Goal: Information Seeking & Learning: Compare options

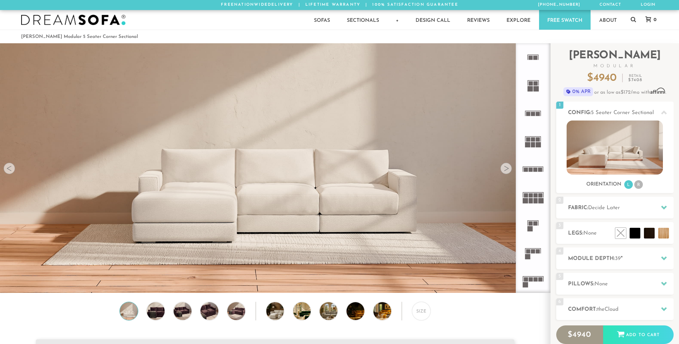
click at [529, 281] on rect at bounding box center [530, 280] width 4 height 4
click at [527, 255] on rect at bounding box center [527, 256] width 5 height 5
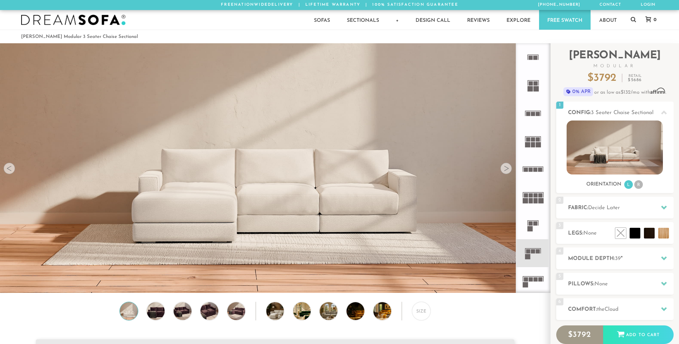
click at [530, 197] on rect at bounding box center [530, 196] width 4 height 4
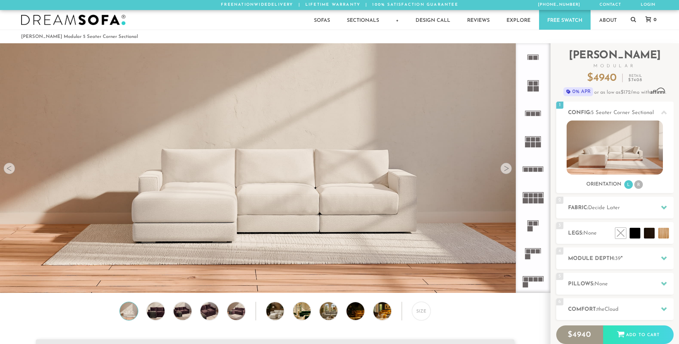
click at [505, 170] on div at bounding box center [505, 168] width 11 height 11
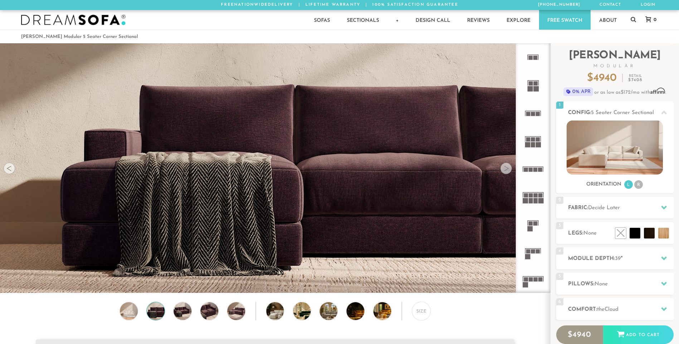
click at [505, 170] on div at bounding box center [505, 168] width 11 height 11
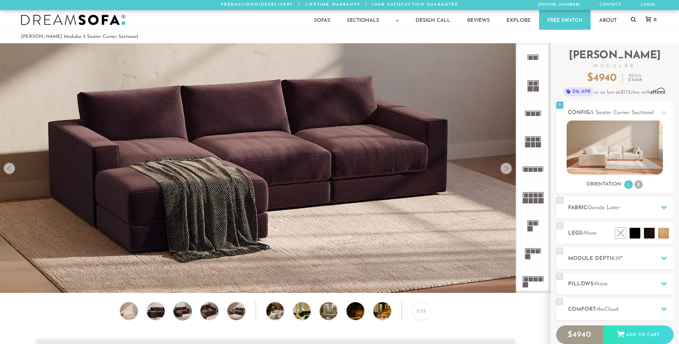
click at [505, 170] on div at bounding box center [505, 168] width 11 height 11
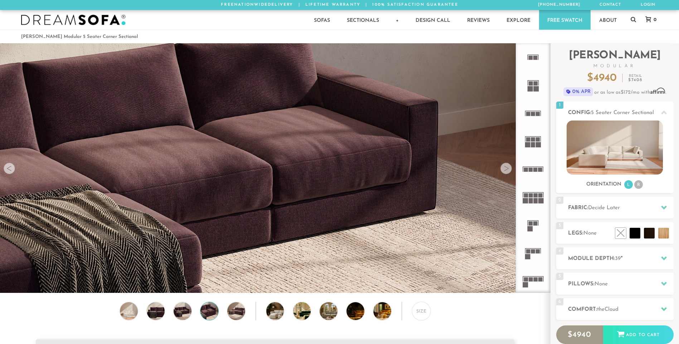
click at [505, 170] on div at bounding box center [505, 168] width 11 height 11
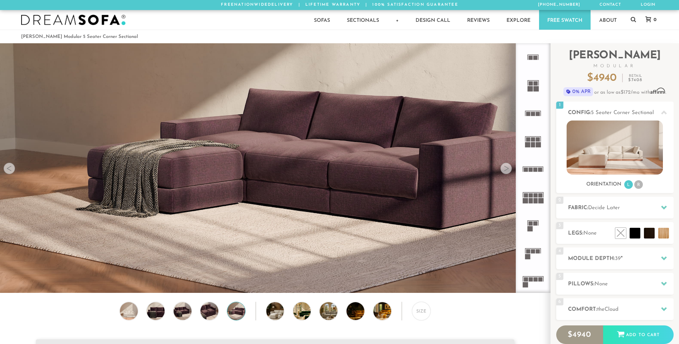
click at [505, 170] on div at bounding box center [505, 168] width 11 height 11
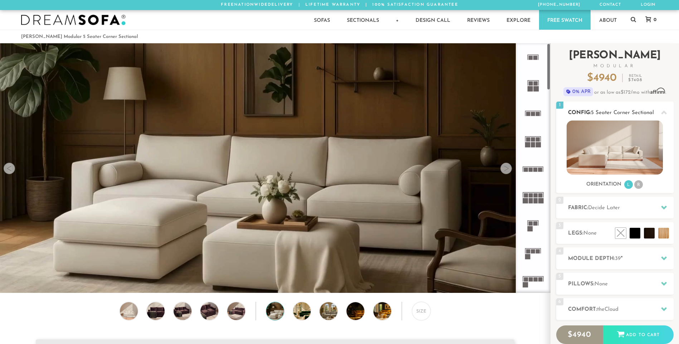
click at [615, 150] on img at bounding box center [614, 148] width 96 height 54
click at [506, 170] on div at bounding box center [505, 168] width 11 height 11
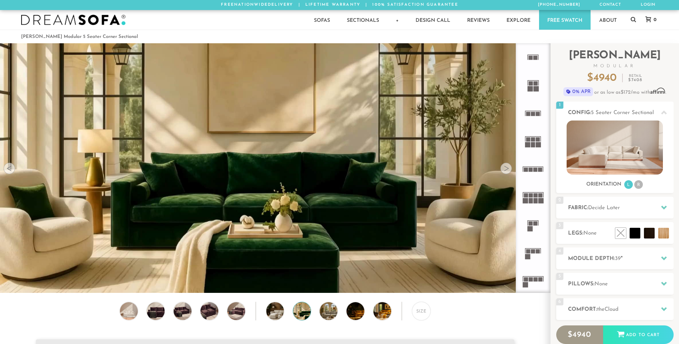
click at [506, 170] on div at bounding box center [505, 168] width 11 height 11
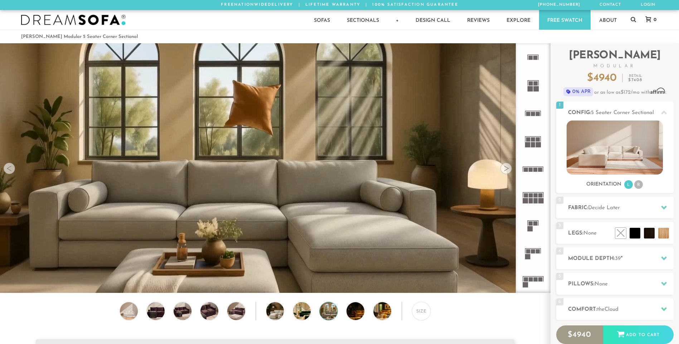
click at [506, 170] on div at bounding box center [505, 168] width 11 height 11
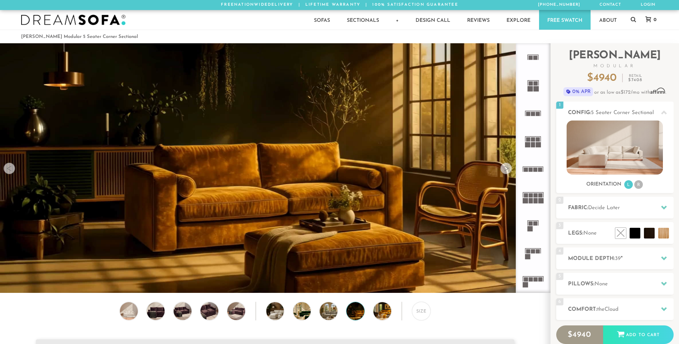
click at [506, 170] on div at bounding box center [505, 168] width 11 height 11
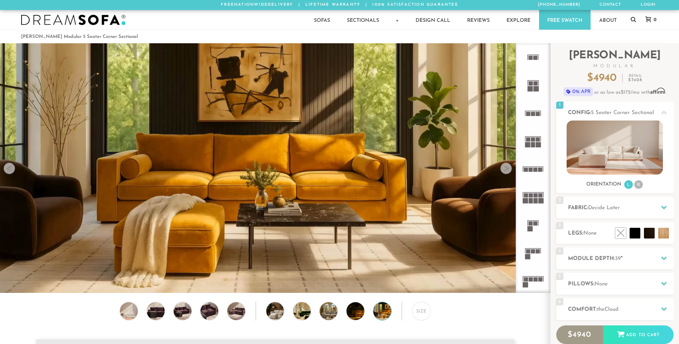
click at [506, 170] on div at bounding box center [505, 168] width 11 height 11
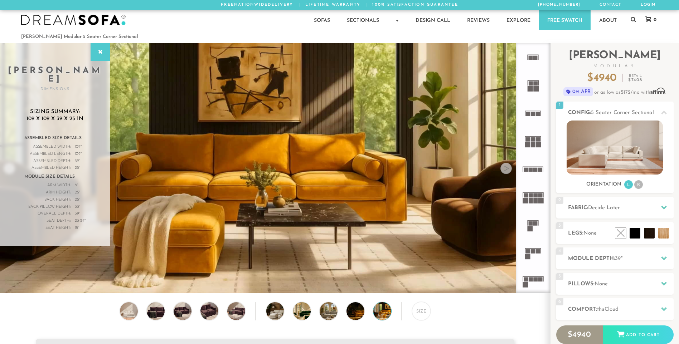
click at [506, 170] on div at bounding box center [505, 168] width 11 height 11
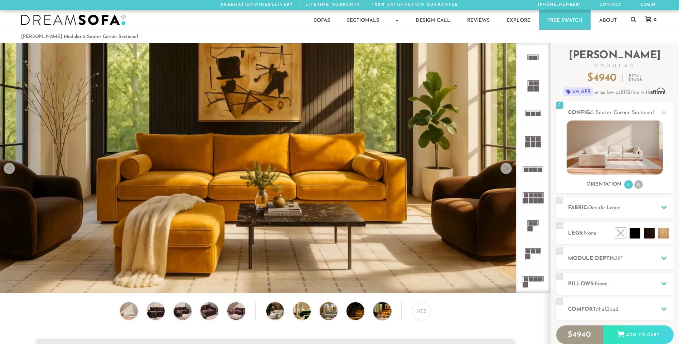
click at [506, 170] on div at bounding box center [505, 168] width 11 height 11
